Goal: Transaction & Acquisition: Purchase product/service

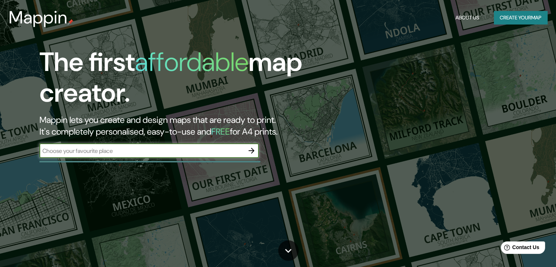
click at [181, 152] on input "text" at bounding box center [141, 151] width 205 height 8
type input "bucaramanga"
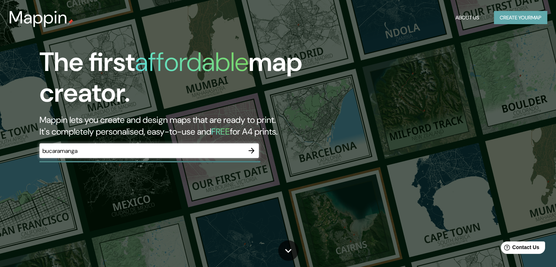
click at [501, 17] on button "Create your map" at bounding box center [520, 18] width 53 height 14
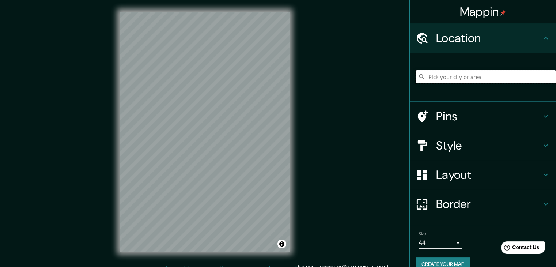
click at [477, 75] on input "Pick your city or area" at bounding box center [486, 76] width 140 height 13
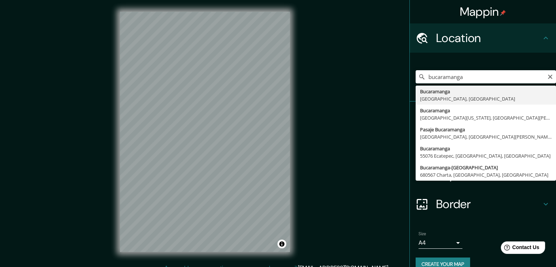
type input "Bucaramanga, [GEOGRAPHIC_DATA], [GEOGRAPHIC_DATA]"
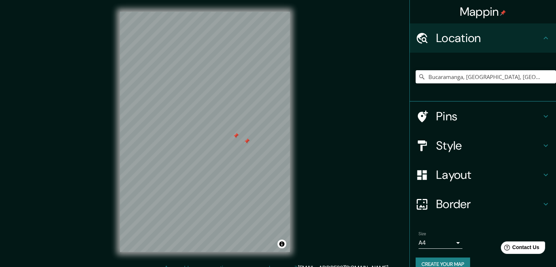
drag, startPoint x: 244, startPoint y: 132, endPoint x: 231, endPoint y: 132, distance: 12.8
click at [233, 133] on div at bounding box center [236, 136] width 6 height 6
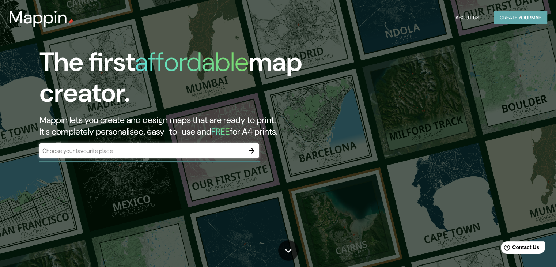
click at [528, 14] on button "Create your map" at bounding box center [520, 18] width 53 height 14
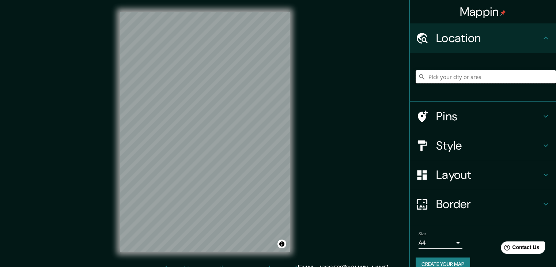
click at [446, 76] on input "Pick your city or area" at bounding box center [486, 76] width 140 height 13
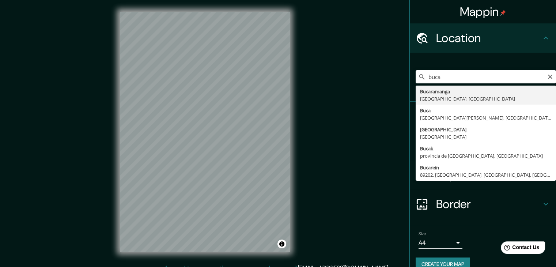
type input "Bucaramanga, [GEOGRAPHIC_DATA], [GEOGRAPHIC_DATA]"
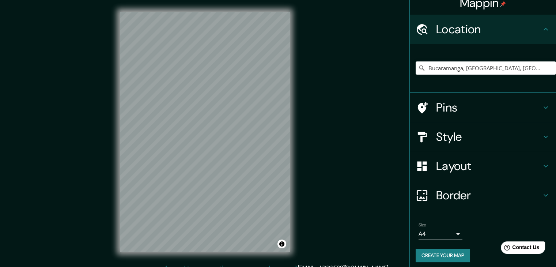
scroll to position [12, 0]
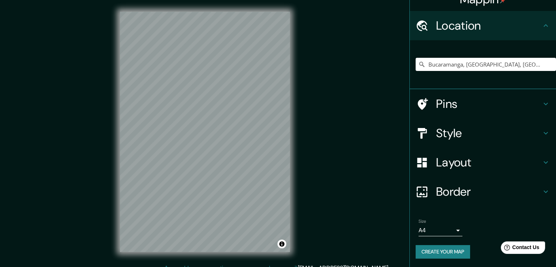
click at [437, 132] on h4 "Style" at bounding box center [488, 133] width 105 height 15
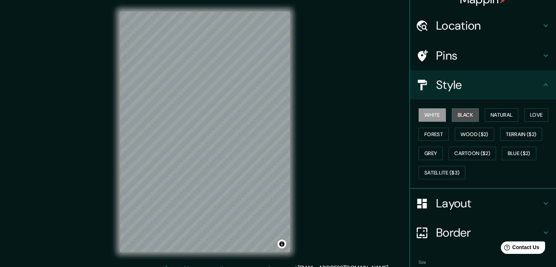
click at [459, 111] on button "Black" at bounding box center [465, 115] width 27 height 14
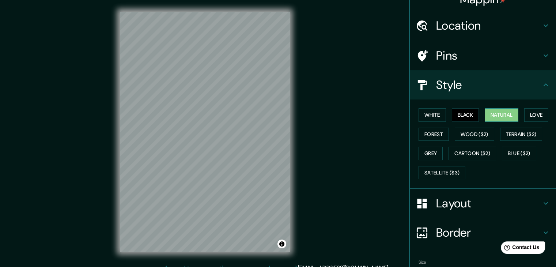
click at [495, 112] on button "Natural" at bounding box center [502, 115] width 34 height 14
click at [528, 113] on button "Love" at bounding box center [536, 115] width 24 height 14
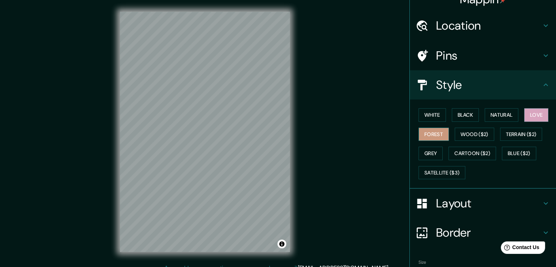
click at [432, 135] on button "Forest" at bounding box center [434, 135] width 30 height 14
click at [460, 130] on button "Wood ($2)" at bounding box center [474, 135] width 39 height 14
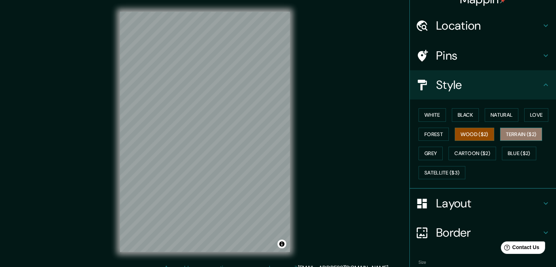
click at [509, 132] on button "Terrain ($2)" at bounding box center [521, 135] width 42 height 14
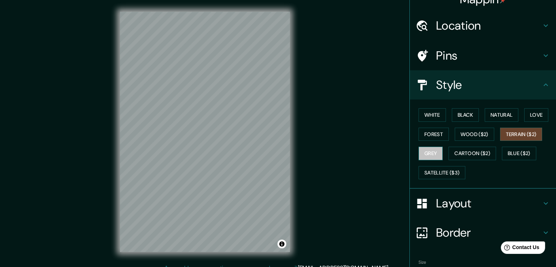
click at [422, 153] on button "Grey" at bounding box center [431, 154] width 24 height 14
click at [474, 163] on div "White Black Natural Love Forest Wood ($2) Terrain ($2) Grey Cartoon ($2) Blue (…" at bounding box center [486, 143] width 140 height 77
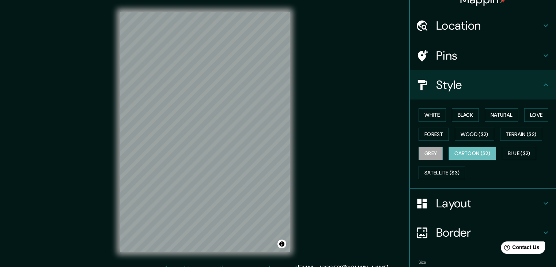
click at [470, 151] on button "Cartoon ($2)" at bounding box center [473, 154] width 48 height 14
click at [507, 152] on button "Blue ($2)" at bounding box center [519, 154] width 34 height 14
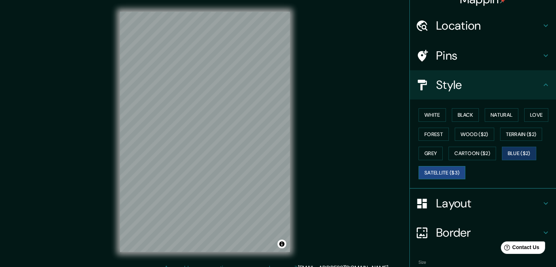
click at [448, 170] on button "Satellite ($3)" at bounding box center [442, 173] width 47 height 14
click at [488, 200] on h4 "Layout" at bounding box center [488, 203] width 105 height 15
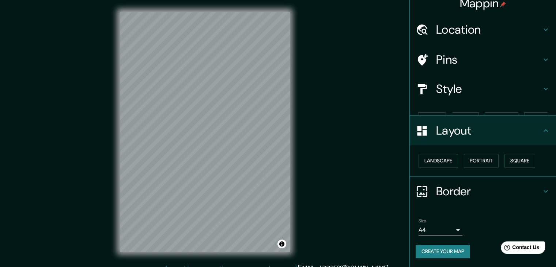
scroll to position [0, 0]
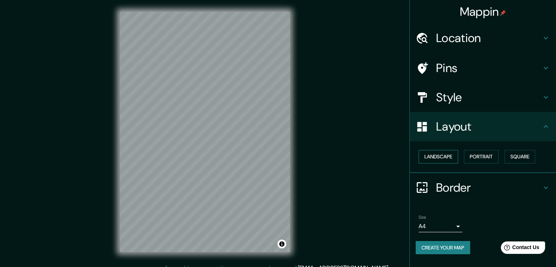
click at [451, 161] on button "Landscape" at bounding box center [438, 157] width 39 height 14
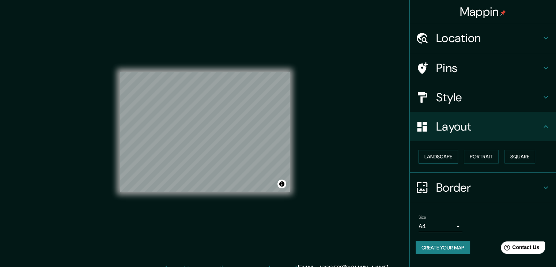
click at [451, 161] on button "Landscape" at bounding box center [438, 157] width 39 height 14
click at [486, 154] on button "Portrait" at bounding box center [481, 157] width 35 height 14
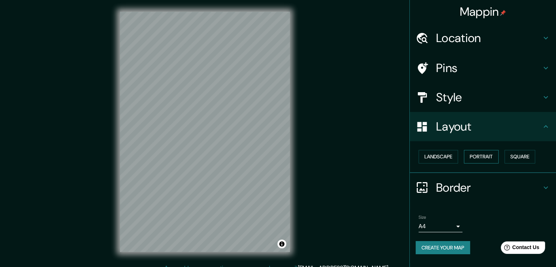
click at [497, 151] on button "Portrait" at bounding box center [481, 157] width 35 height 14
click at [511, 153] on button "Square" at bounding box center [520, 157] width 31 height 14
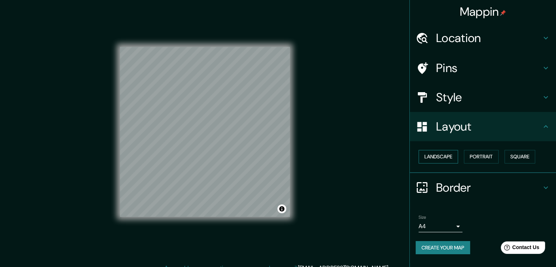
click at [440, 150] on button "Landscape" at bounding box center [438, 157] width 39 height 14
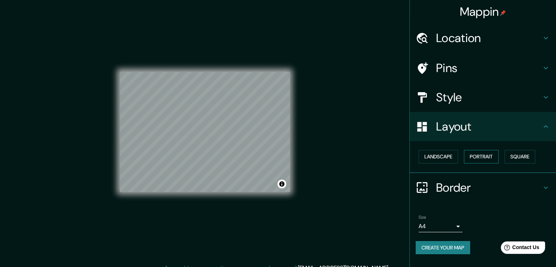
click at [481, 155] on button "Portrait" at bounding box center [481, 157] width 35 height 14
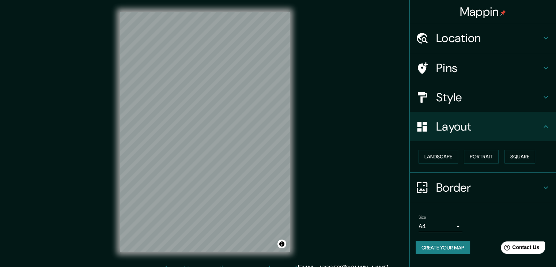
click at [436, 189] on div at bounding box center [426, 187] width 20 height 13
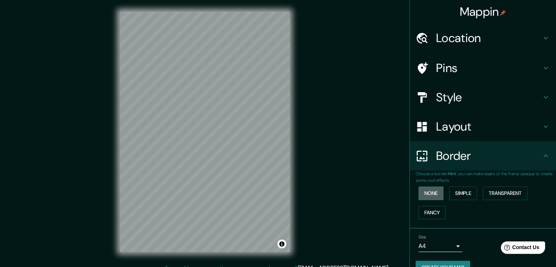
click at [433, 192] on button "None" at bounding box center [431, 194] width 25 height 14
click at [452, 193] on button "Simple" at bounding box center [463, 194] width 28 height 14
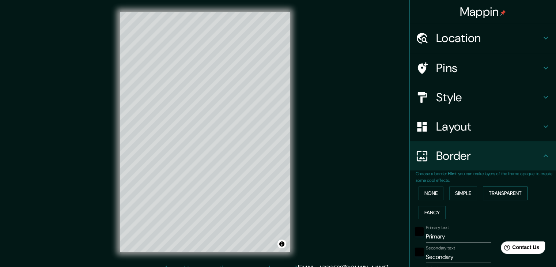
click at [494, 194] on button "Transparent" at bounding box center [505, 194] width 45 height 14
click at [426, 212] on button "Fancy" at bounding box center [432, 213] width 27 height 14
click at [422, 195] on button "None" at bounding box center [431, 194] width 25 height 14
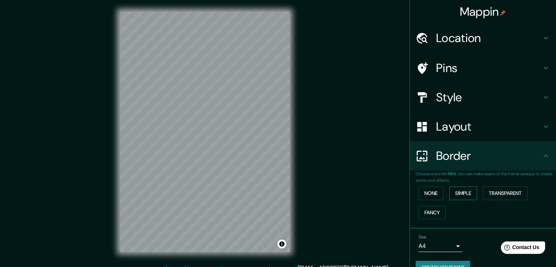
click at [461, 193] on button "Simple" at bounding box center [463, 194] width 28 height 14
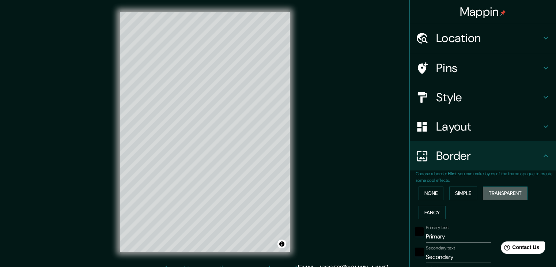
click at [502, 193] on button "Transparent" at bounding box center [505, 194] width 45 height 14
click at [441, 197] on div "None Simple Transparent Fancy" at bounding box center [486, 203] width 140 height 38
click at [424, 189] on button "None" at bounding box center [431, 194] width 25 height 14
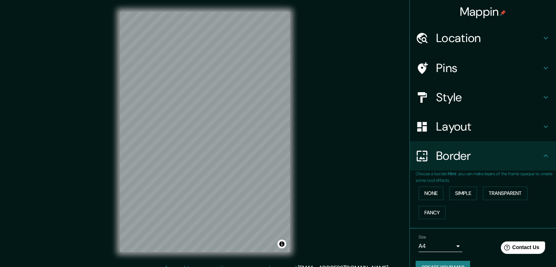
scroll to position [15, 0]
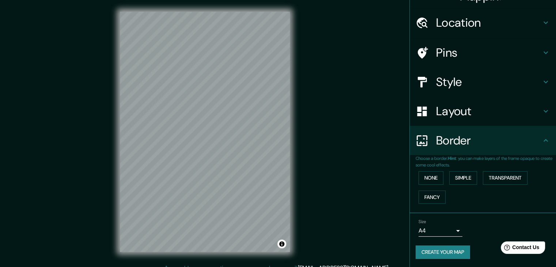
click at [438, 229] on body "Mappin Location [GEOGRAPHIC_DATA], [GEOGRAPHIC_DATA], [GEOGRAPHIC_DATA] Pins St…" at bounding box center [278, 133] width 556 height 267
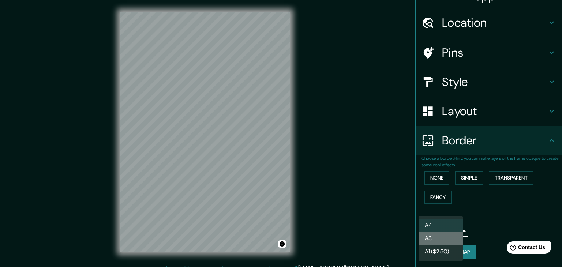
click at [437, 238] on li "A3" at bounding box center [441, 238] width 44 height 13
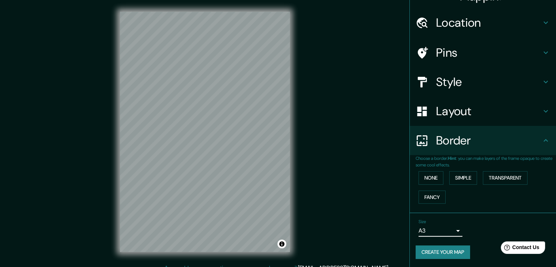
click at [436, 230] on body "Mappin Location [GEOGRAPHIC_DATA], [GEOGRAPHIC_DATA], [GEOGRAPHIC_DATA] Pins St…" at bounding box center [278, 133] width 556 height 267
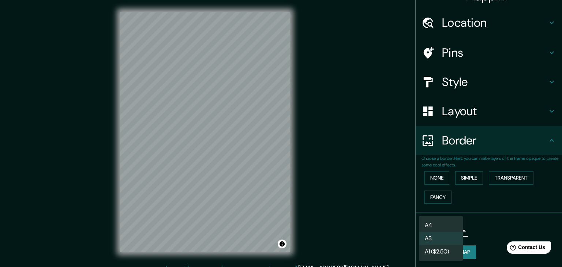
click at [434, 249] on li "A1 ($2.50)" at bounding box center [441, 251] width 44 height 13
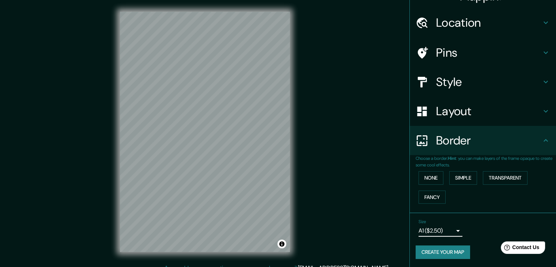
click at [432, 230] on body "Mappin Location [GEOGRAPHIC_DATA], [GEOGRAPHIC_DATA], [GEOGRAPHIC_DATA] Pins St…" at bounding box center [278, 133] width 556 height 267
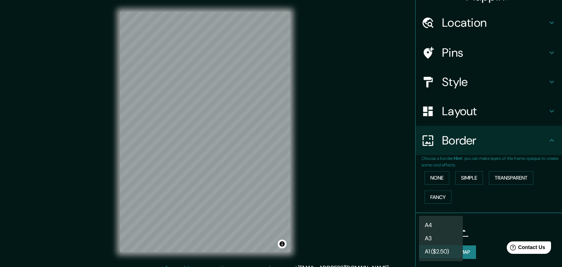
click at [432, 220] on li "A4" at bounding box center [441, 225] width 44 height 13
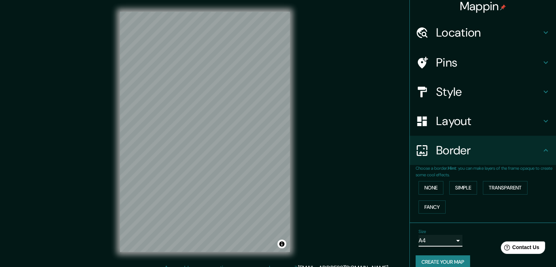
scroll to position [0, 0]
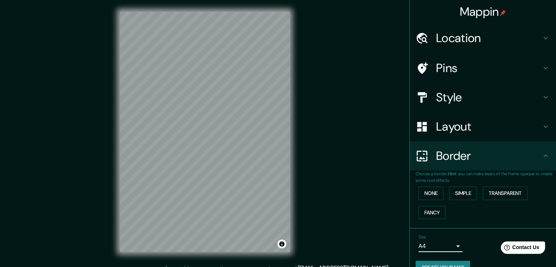
click at [436, 128] on h4 "Layout" at bounding box center [488, 126] width 105 height 15
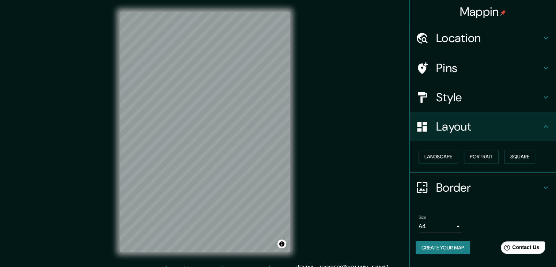
click at [443, 101] on h4 "Style" at bounding box center [488, 97] width 105 height 15
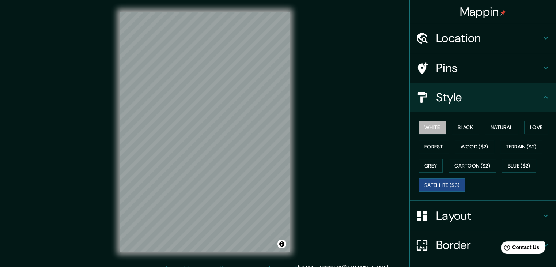
click at [433, 126] on button "White" at bounding box center [432, 128] width 27 height 14
click at [468, 127] on button "Black" at bounding box center [465, 128] width 27 height 14
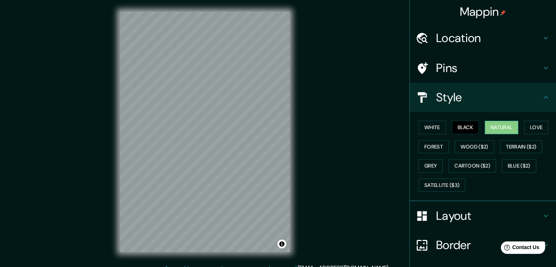
click at [490, 126] on button "Natural" at bounding box center [502, 128] width 34 height 14
click at [433, 126] on button "White" at bounding box center [432, 128] width 27 height 14
click at [505, 131] on button "Natural" at bounding box center [502, 128] width 34 height 14
click at [428, 128] on button "White" at bounding box center [432, 128] width 27 height 14
click at [460, 128] on button "Black" at bounding box center [465, 128] width 27 height 14
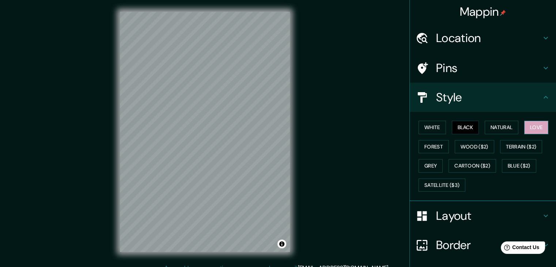
click at [527, 127] on button "Love" at bounding box center [536, 128] width 24 height 14
click at [435, 147] on button "Forest" at bounding box center [434, 147] width 30 height 14
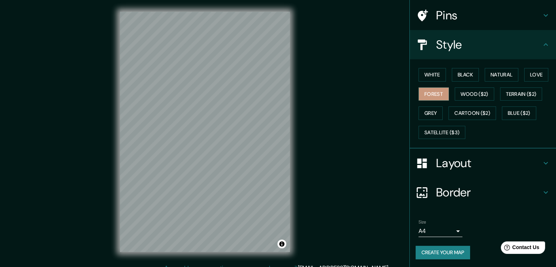
click at [444, 251] on button "Create your map" at bounding box center [443, 253] width 54 height 14
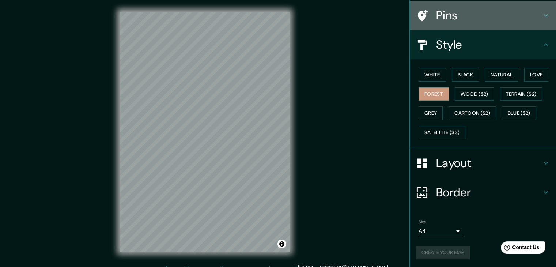
click at [451, 16] on h4 "Pins" at bounding box center [488, 15] width 105 height 15
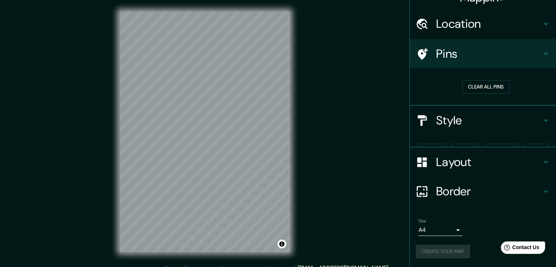
scroll to position [1, 0]
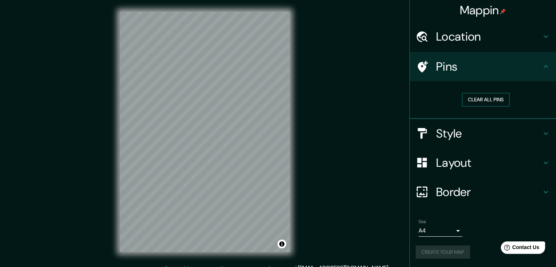
click at [473, 98] on button "Clear all pins" at bounding box center [486, 100] width 48 height 14
click at [463, 99] on button "Clear all pins" at bounding box center [486, 100] width 48 height 14
click at [433, 252] on button "Create your map" at bounding box center [443, 252] width 54 height 14
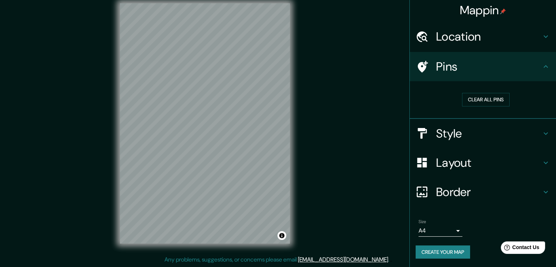
click at [473, 245] on div "Create your map" at bounding box center [483, 252] width 135 height 14
click at [454, 254] on button "Create your map" at bounding box center [443, 252] width 54 height 14
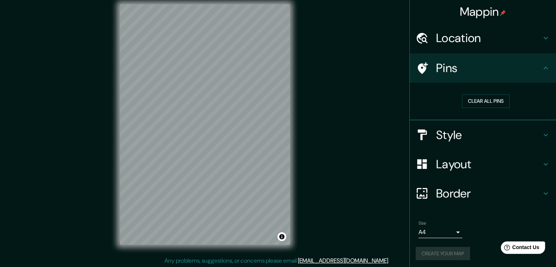
scroll to position [0, 0]
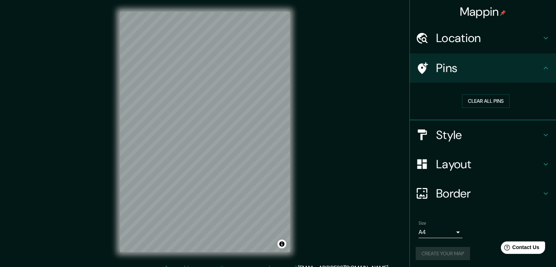
click at [471, 42] on h4 "Location" at bounding box center [488, 38] width 105 height 15
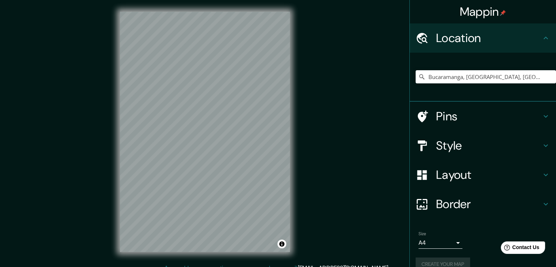
click at [470, 41] on h4 "Location" at bounding box center [488, 38] width 105 height 15
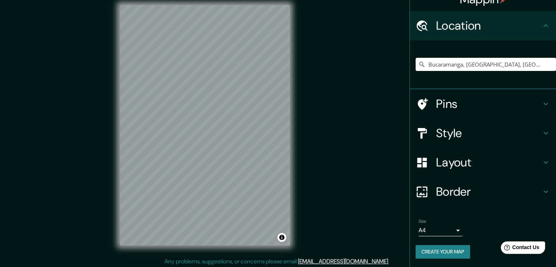
scroll to position [8, 0]
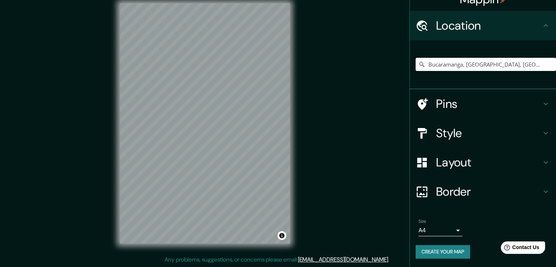
click at [453, 103] on h4 "Pins" at bounding box center [488, 104] width 105 height 15
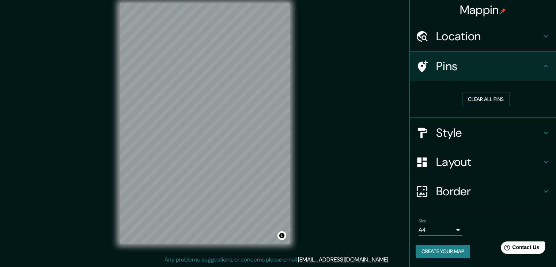
scroll to position [1, 0]
click at [468, 133] on h4 "Style" at bounding box center [488, 133] width 105 height 15
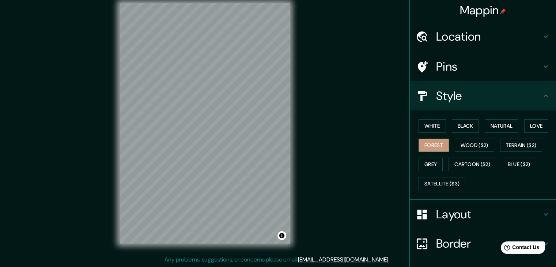
scroll to position [53, 0]
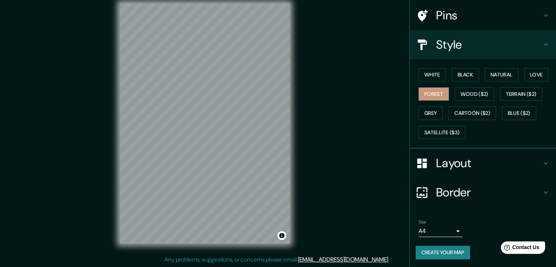
click at [456, 156] on h4 "Layout" at bounding box center [488, 163] width 105 height 15
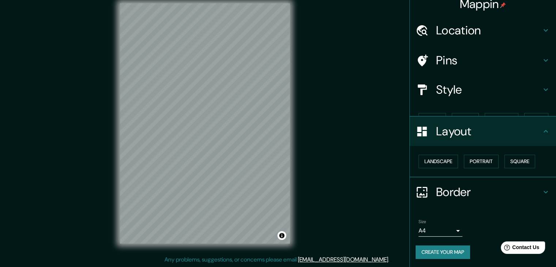
scroll to position [0, 0]
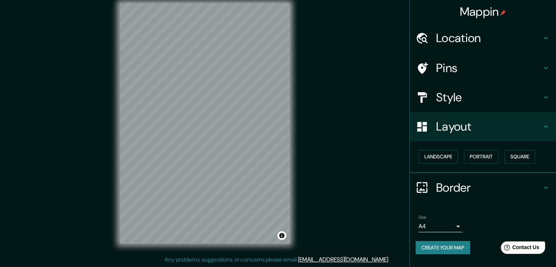
click at [463, 190] on h4 "Border" at bounding box center [488, 187] width 105 height 15
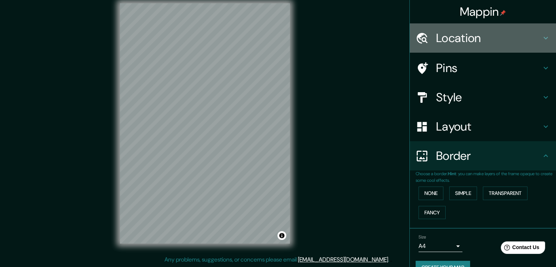
click at [444, 33] on h4 "Location" at bounding box center [488, 38] width 105 height 15
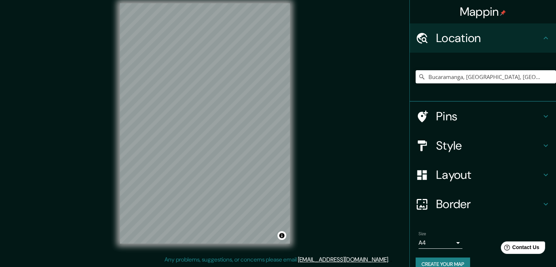
click at [449, 119] on h4 "Pins" at bounding box center [488, 116] width 105 height 15
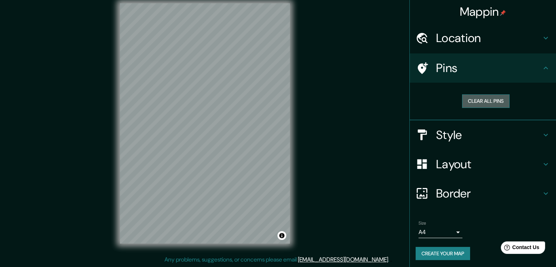
click at [473, 97] on button "Clear all pins" at bounding box center [486, 101] width 48 height 14
click at [440, 252] on button "Create your map" at bounding box center [443, 254] width 54 height 14
click at [487, 99] on button "Clear all pins" at bounding box center [486, 101] width 48 height 14
click at [435, 252] on button "Create your map" at bounding box center [443, 254] width 54 height 14
click at [463, 222] on div "Size A4 single" at bounding box center [483, 229] width 135 height 23
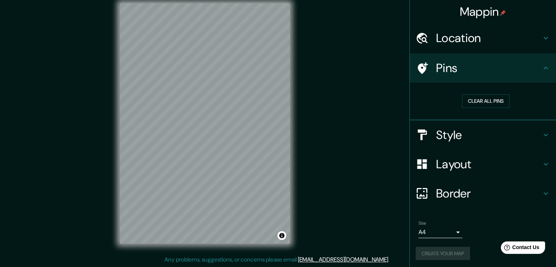
click at [449, 199] on h4 "Border" at bounding box center [488, 193] width 105 height 15
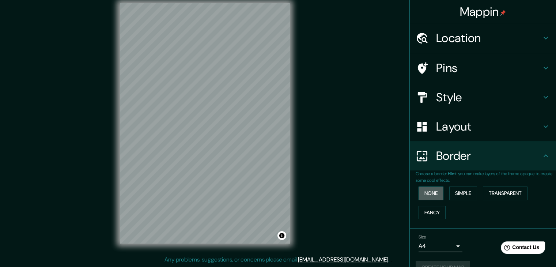
click at [423, 188] on button "None" at bounding box center [431, 194] width 25 height 14
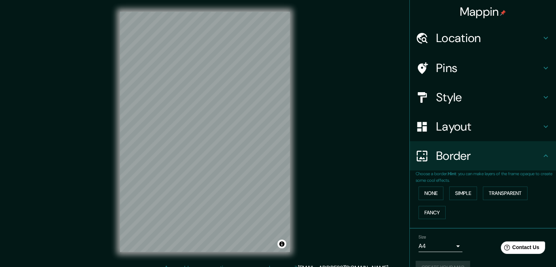
click at [444, 135] on div "Layout" at bounding box center [483, 126] width 146 height 29
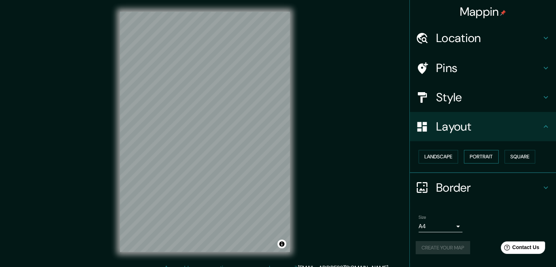
click at [486, 150] on button "Portrait" at bounding box center [481, 157] width 35 height 14
click at [527, 157] on button "Square" at bounding box center [520, 157] width 31 height 14
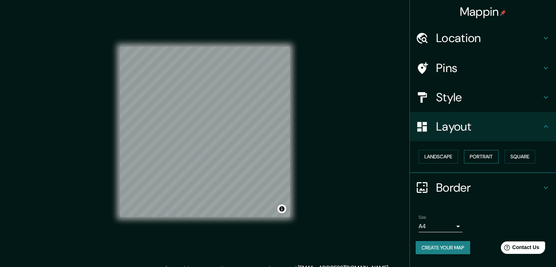
click at [479, 160] on button "Portrait" at bounding box center [481, 157] width 35 height 14
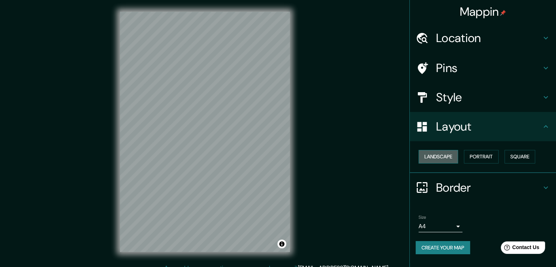
click at [450, 156] on button "Landscape" at bounding box center [438, 157] width 39 height 14
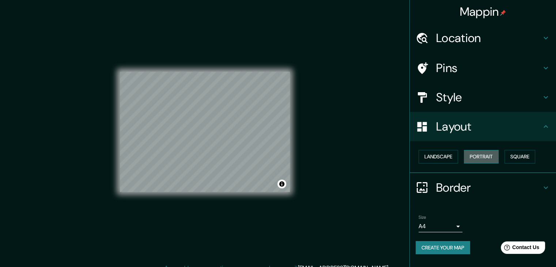
click at [482, 155] on button "Portrait" at bounding box center [481, 157] width 35 height 14
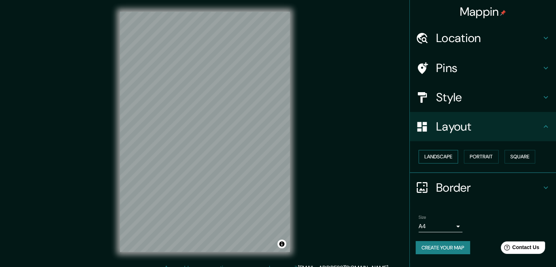
click at [446, 157] on button "Landscape" at bounding box center [438, 157] width 39 height 14
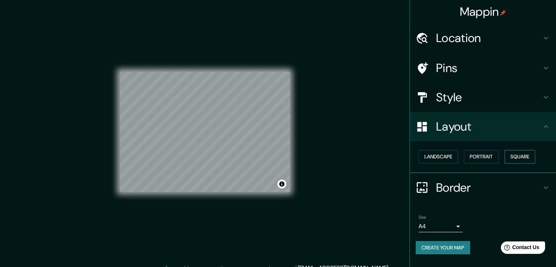
click at [518, 156] on button "Square" at bounding box center [520, 157] width 31 height 14
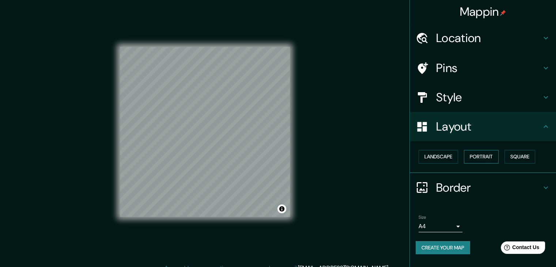
click at [483, 157] on button "Portrait" at bounding box center [481, 157] width 35 height 14
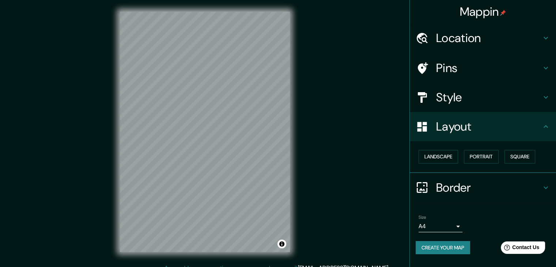
click at [463, 96] on h4 "Style" at bounding box center [488, 97] width 105 height 15
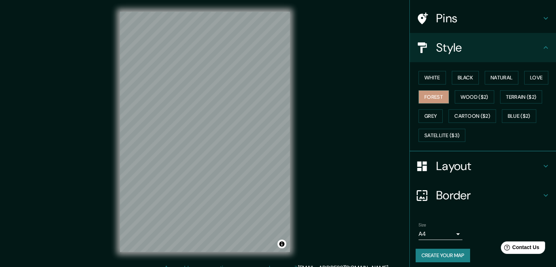
scroll to position [53, 0]
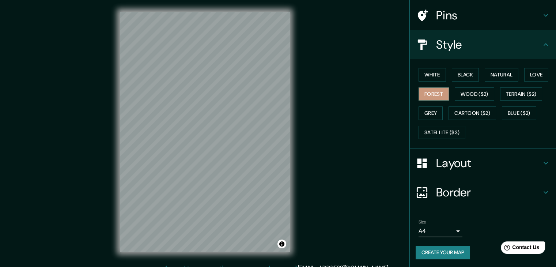
click at [440, 231] on body "Mappin Location [GEOGRAPHIC_DATA], [GEOGRAPHIC_DATA], [GEOGRAPHIC_DATA] Pins St…" at bounding box center [278, 133] width 556 height 267
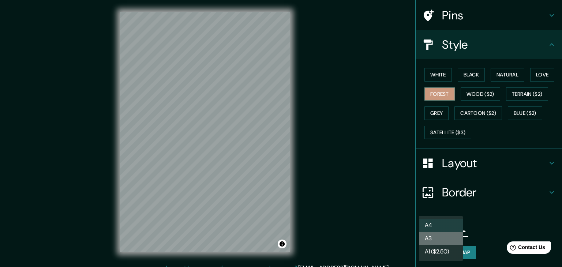
click at [435, 233] on li "A3" at bounding box center [441, 238] width 44 height 13
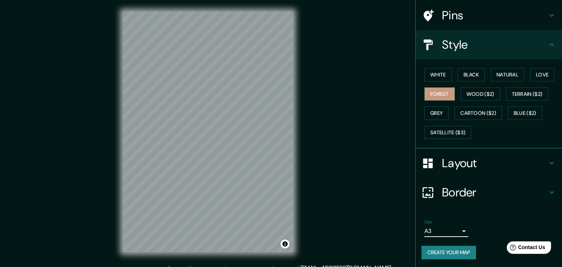
click at [435, 233] on body "Mappin Location [GEOGRAPHIC_DATA], [GEOGRAPHIC_DATA], [GEOGRAPHIC_DATA] Pins St…" at bounding box center [281, 133] width 562 height 267
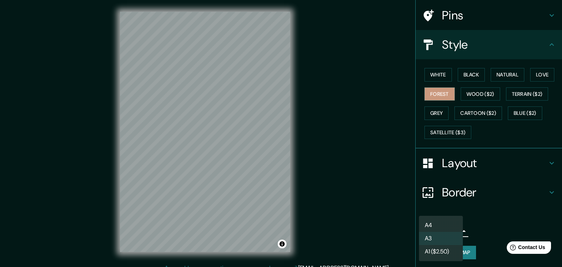
click at [434, 229] on li "A4" at bounding box center [441, 225] width 44 height 13
type input "single"
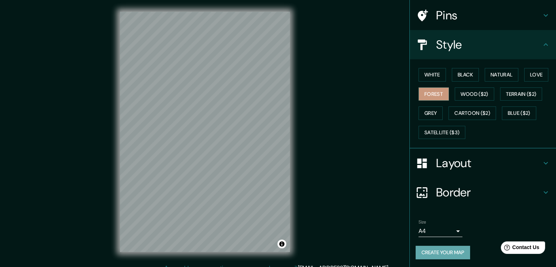
click at [439, 249] on button "Create your map" at bounding box center [443, 253] width 54 height 14
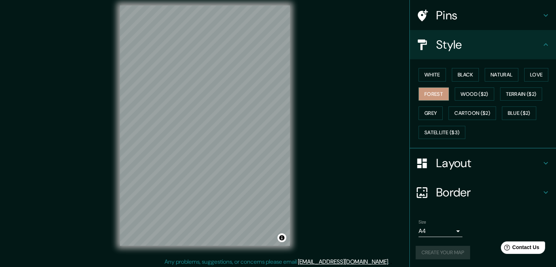
scroll to position [8, 0]
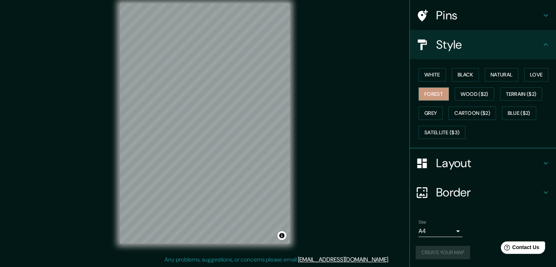
click at [347, 256] on link "[EMAIL_ADDRESS][DOMAIN_NAME]" at bounding box center [343, 260] width 90 height 8
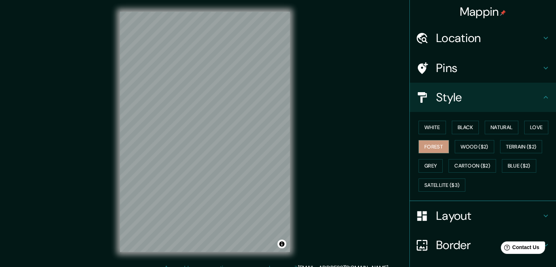
scroll to position [53, 0]
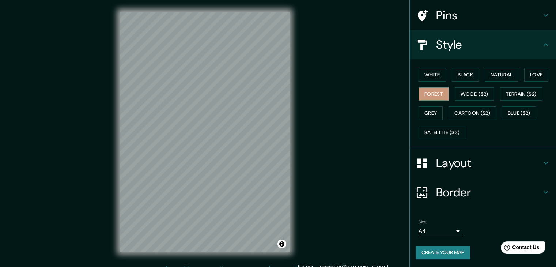
click at [444, 251] on button "Create your map" at bounding box center [443, 253] width 54 height 14
click at [444, 251] on div "Create your map" at bounding box center [483, 253] width 135 height 14
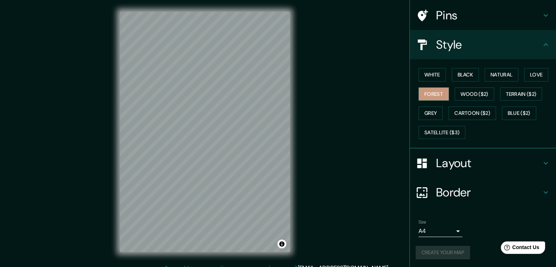
click at [444, 251] on div "Create your map" at bounding box center [483, 253] width 135 height 14
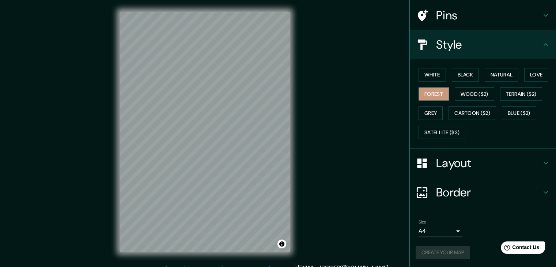
click at [444, 251] on div "Create your map" at bounding box center [483, 253] width 135 height 14
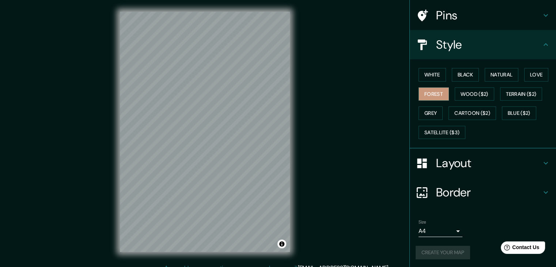
click at [444, 251] on div "Create your map" at bounding box center [483, 253] width 135 height 14
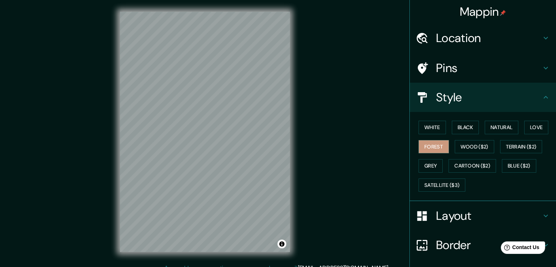
click at [441, 34] on h4 "Location" at bounding box center [488, 38] width 105 height 15
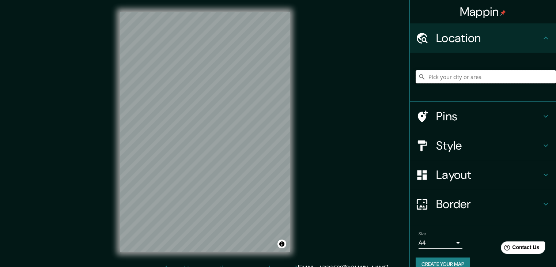
click at [461, 75] on input "Pick your city or area" at bounding box center [486, 76] width 140 height 13
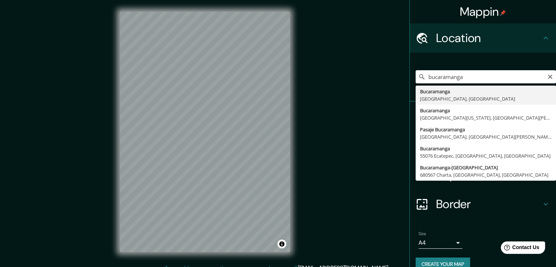
type input "Bucaramanga, [GEOGRAPHIC_DATA], [GEOGRAPHIC_DATA]"
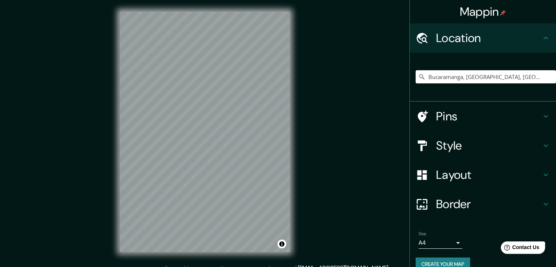
scroll to position [12, 0]
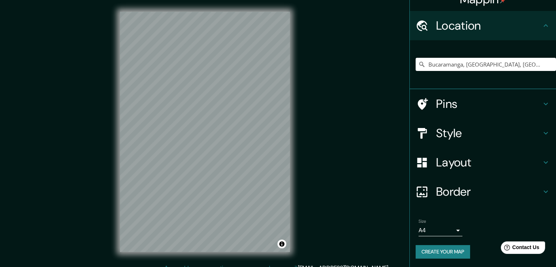
click at [420, 256] on button "Create your map" at bounding box center [443, 252] width 54 height 14
click at [449, 127] on h4 "Style" at bounding box center [488, 133] width 105 height 15
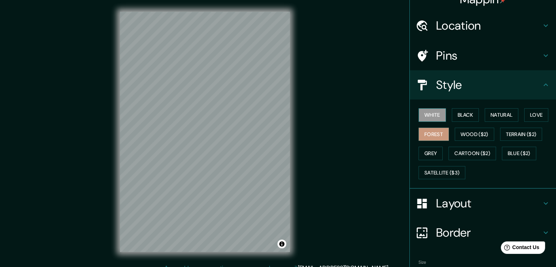
click at [438, 114] on button "White" at bounding box center [432, 115] width 27 height 14
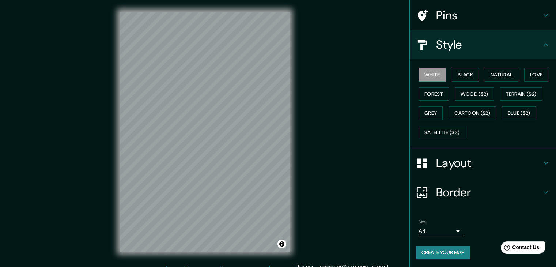
click at [433, 247] on button "Create your map" at bounding box center [443, 253] width 54 height 14
click at [458, 69] on button "Black" at bounding box center [465, 75] width 27 height 14
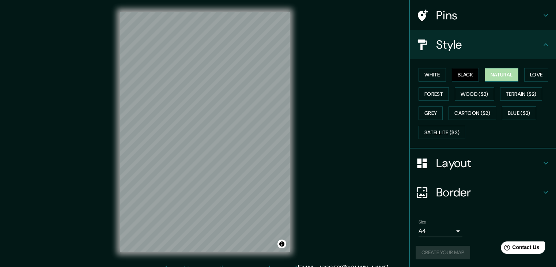
click at [496, 74] on button "Natural" at bounding box center [502, 75] width 34 height 14
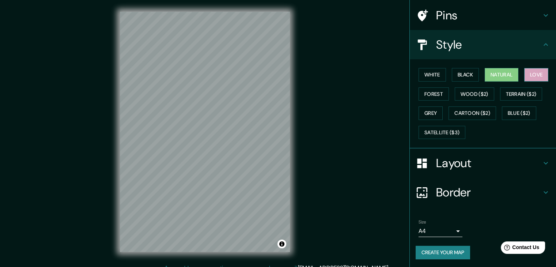
click at [541, 76] on button "Love" at bounding box center [536, 75] width 24 height 14
drag, startPoint x: 427, startPoint y: 91, endPoint x: 429, endPoint y: 96, distance: 5.4
click at [427, 91] on button "Forest" at bounding box center [434, 94] width 30 height 14
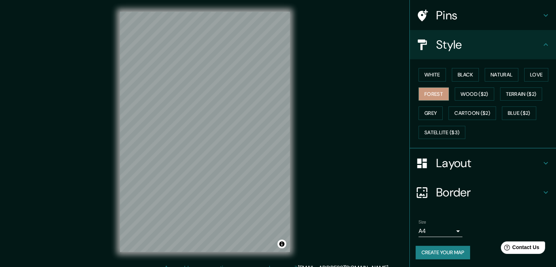
click at [433, 255] on button "Create your map" at bounding box center [443, 253] width 54 height 14
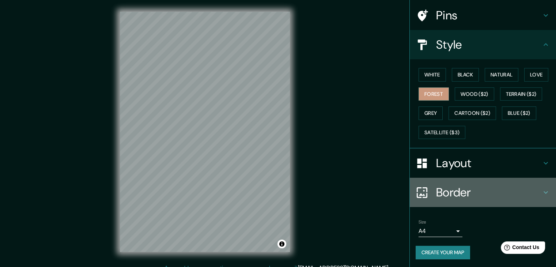
click at [436, 185] on h4 "Border" at bounding box center [488, 192] width 105 height 15
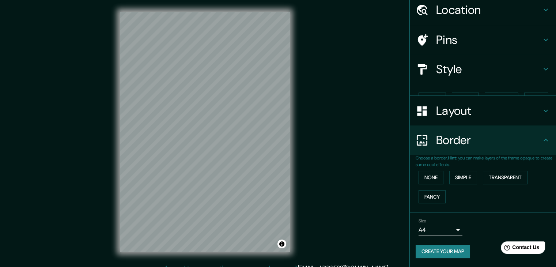
scroll to position [15, 0]
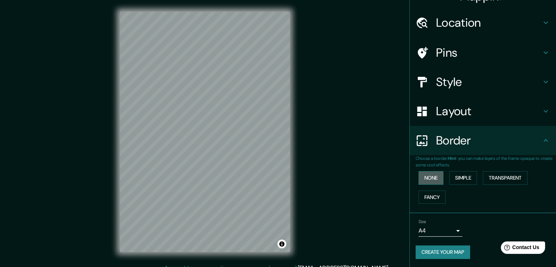
click at [434, 183] on button "None" at bounding box center [431, 178] width 25 height 14
click at [466, 183] on button "Simple" at bounding box center [463, 178] width 28 height 14
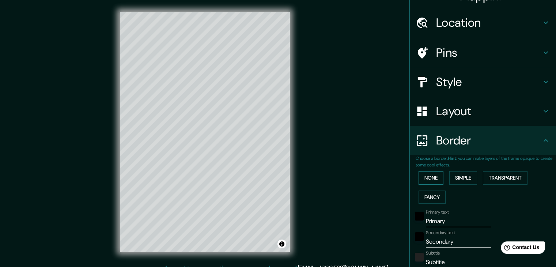
click at [420, 179] on button "None" at bounding box center [431, 178] width 25 height 14
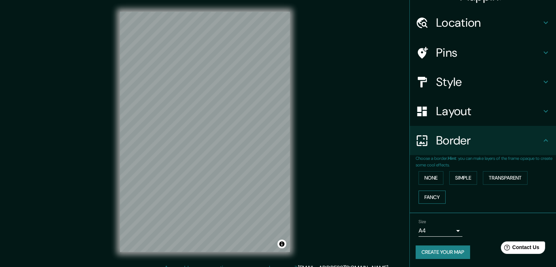
click at [437, 199] on button "Fancy" at bounding box center [432, 198] width 27 height 14
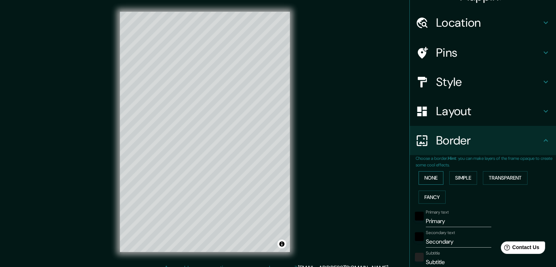
click at [427, 174] on button "None" at bounding box center [431, 178] width 25 height 14
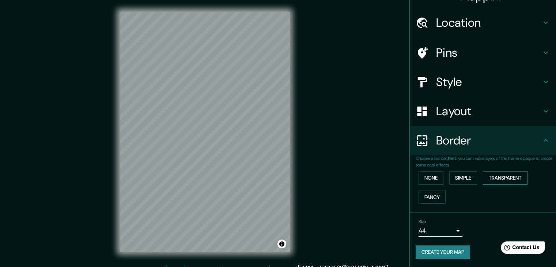
click at [513, 177] on button "Transparent" at bounding box center [505, 178] width 45 height 14
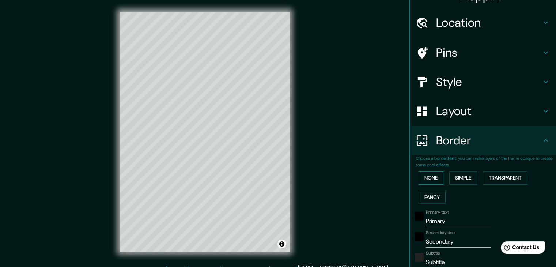
click at [430, 177] on button "None" at bounding box center [431, 178] width 25 height 14
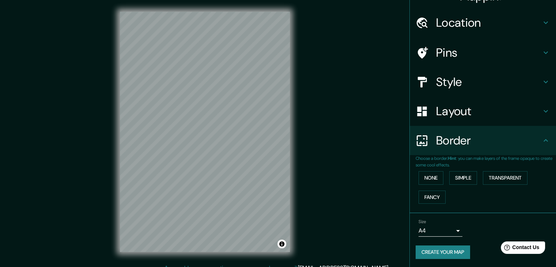
click at [426, 117] on div at bounding box center [426, 111] width 20 height 13
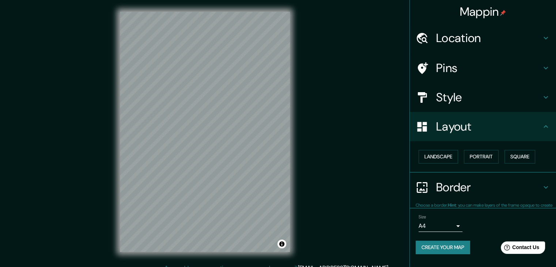
scroll to position [0, 0]
click at [432, 159] on button "Landscape" at bounding box center [438, 157] width 39 height 14
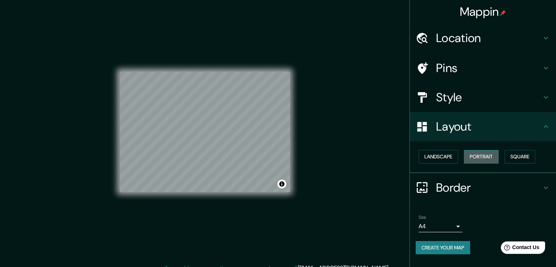
click at [473, 157] on button "Portrait" at bounding box center [481, 157] width 35 height 14
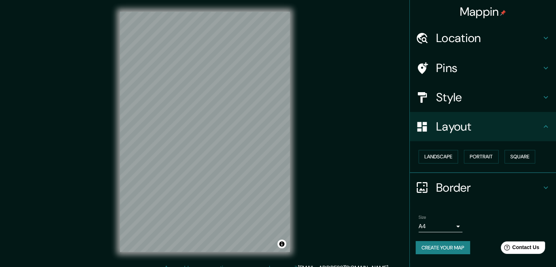
click at [448, 91] on h4 "Style" at bounding box center [488, 97] width 105 height 15
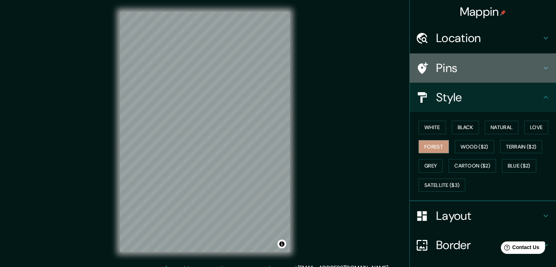
click at [436, 66] on h4 "Pins" at bounding box center [488, 68] width 105 height 15
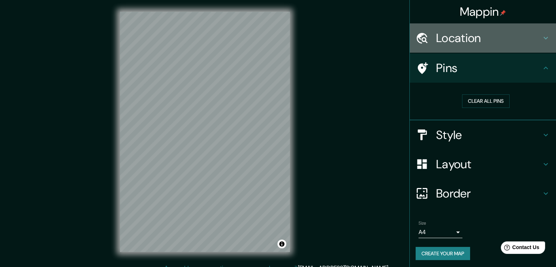
click at [456, 38] on h4 "Location" at bounding box center [488, 38] width 105 height 15
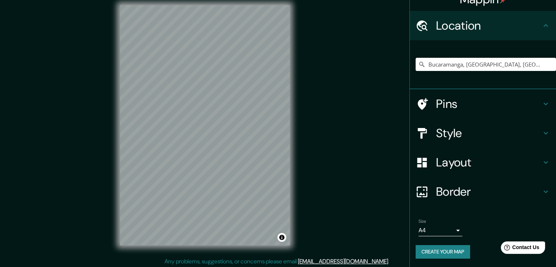
scroll to position [8, 0]
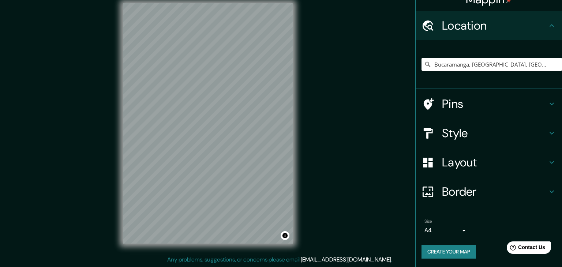
click at [446, 226] on body "Mappin Location [GEOGRAPHIC_DATA], [GEOGRAPHIC_DATA], [GEOGRAPHIC_DATA] Pins St…" at bounding box center [281, 125] width 562 height 267
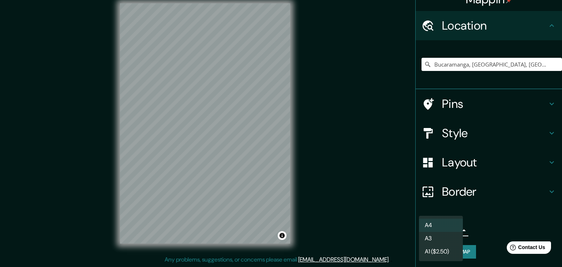
click at [441, 237] on li "A3" at bounding box center [441, 238] width 44 height 13
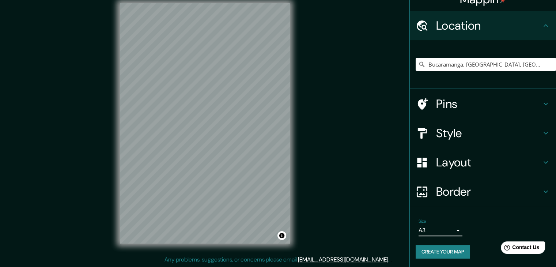
click at [448, 251] on button "Create your map" at bounding box center [443, 252] width 54 height 14
click at [432, 245] on div "Create your map" at bounding box center [483, 252] width 135 height 14
click at [432, 250] on div "Create your map" at bounding box center [483, 252] width 135 height 14
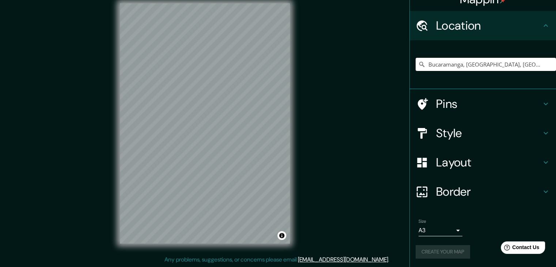
scroll to position [0, 0]
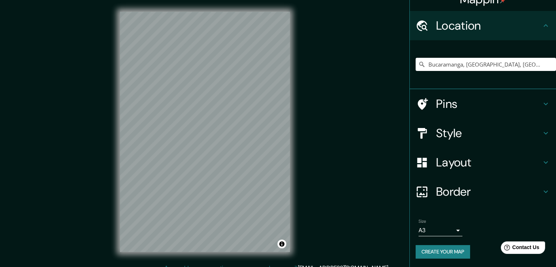
click at [462, 252] on button "Create your map" at bounding box center [443, 252] width 54 height 14
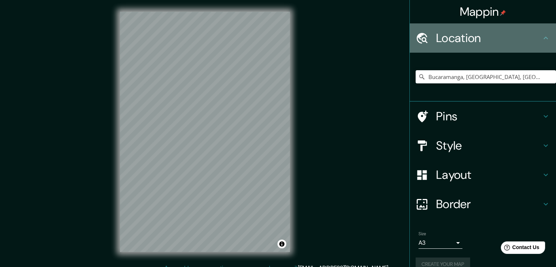
click at [459, 44] on h4 "Location" at bounding box center [488, 38] width 105 height 15
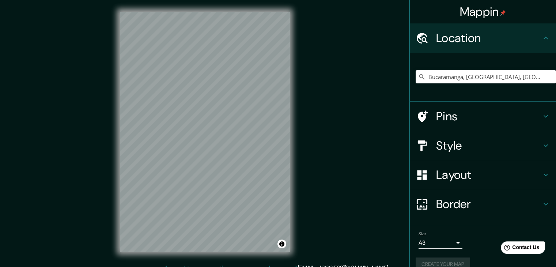
click at [542, 37] on icon at bounding box center [546, 38] width 9 height 9
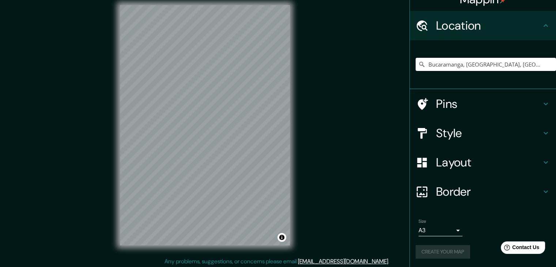
scroll to position [8, 0]
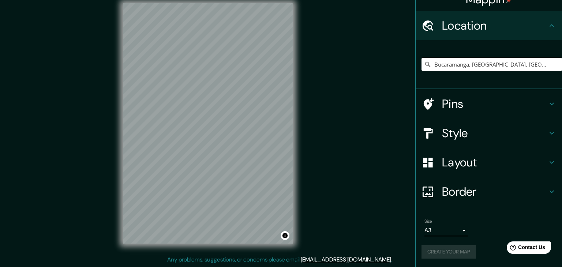
click at [430, 228] on body "Mappin Location [GEOGRAPHIC_DATA], [GEOGRAPHIC_DATA], [GEOGRAPHIC_DATA] Pins St…" at bounding box center [281, 125] width 562 height 267
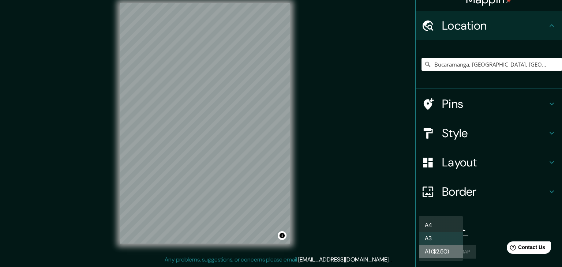
click at [442, 253] on li "A1 ($2.50)" at bounding box center [441, 251] width 44 height 13
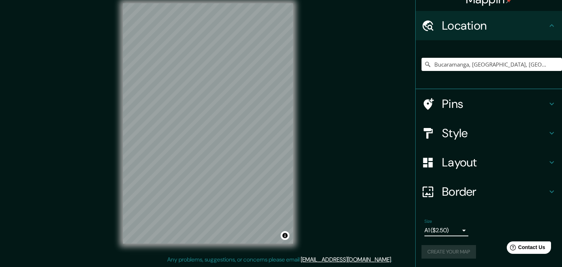
click at [436, 232] on body "Mappin Location [GEOGRAPHIC_DATA], [GEOGRAPHIC_DATA], [GEOGRAPHIC_DATA] Pins St…" at bounding box center [281, 125] width 562 height 267
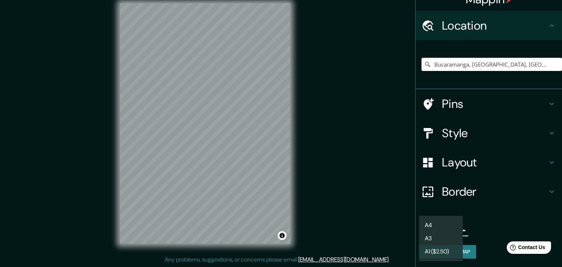
click at [437, 227] on li "A4" at bounding box center [441, 225] width 44 height 13
type input "single"
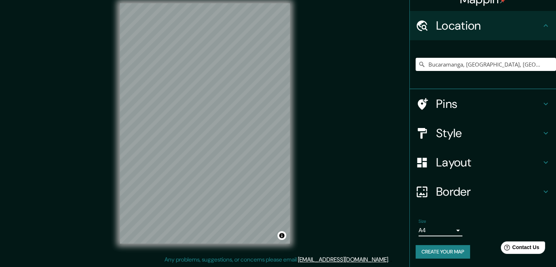
click at [439, 248] on button "Create your map" at bounding box center [443, 252] width 54 height 14
click at [451, 255] on button "Create your map" at bounding box center [443, 252] width 54 height 14
